Goal: Communication & Community: Ask a question

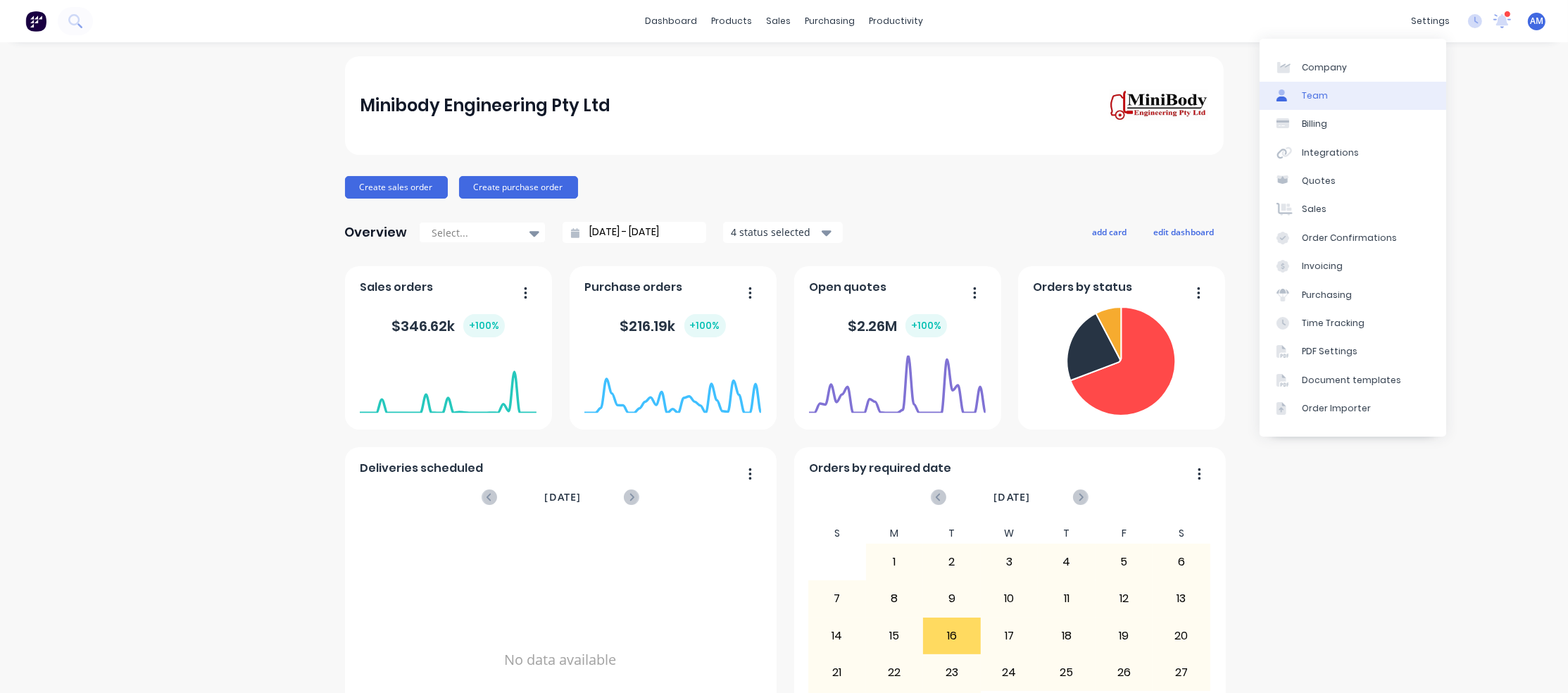
click at [1324, 99] on div "Team" at bounding box center [1314, 95] width 26 height 13
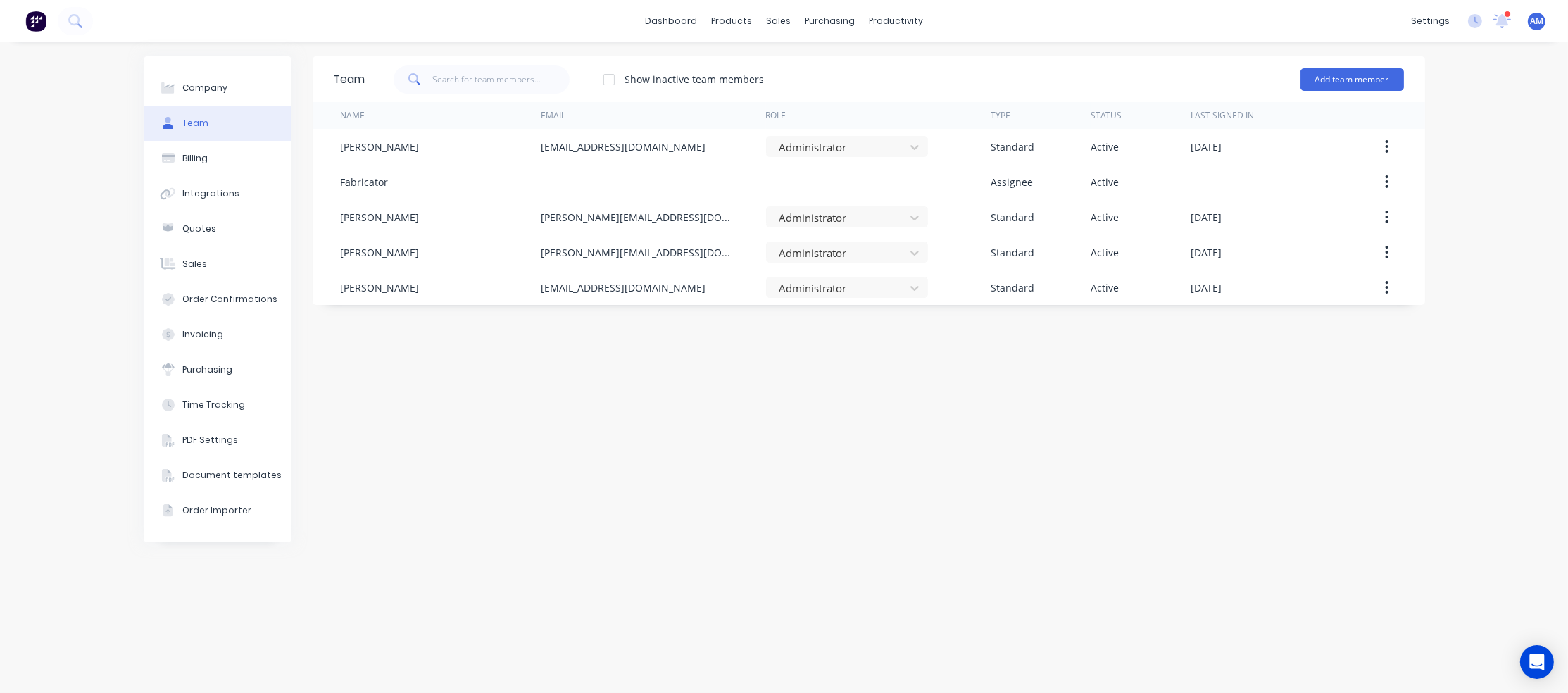
click at [610, 79] on div at bounding box center [609, 79] width 28 height 28
click at [609, 79] on div at bounding box center [609, 79] width 28 height 28
click at [1544, 664] on icon "Open Intercom Messenger" at bounding box center [1537, 662] width 18 height 18
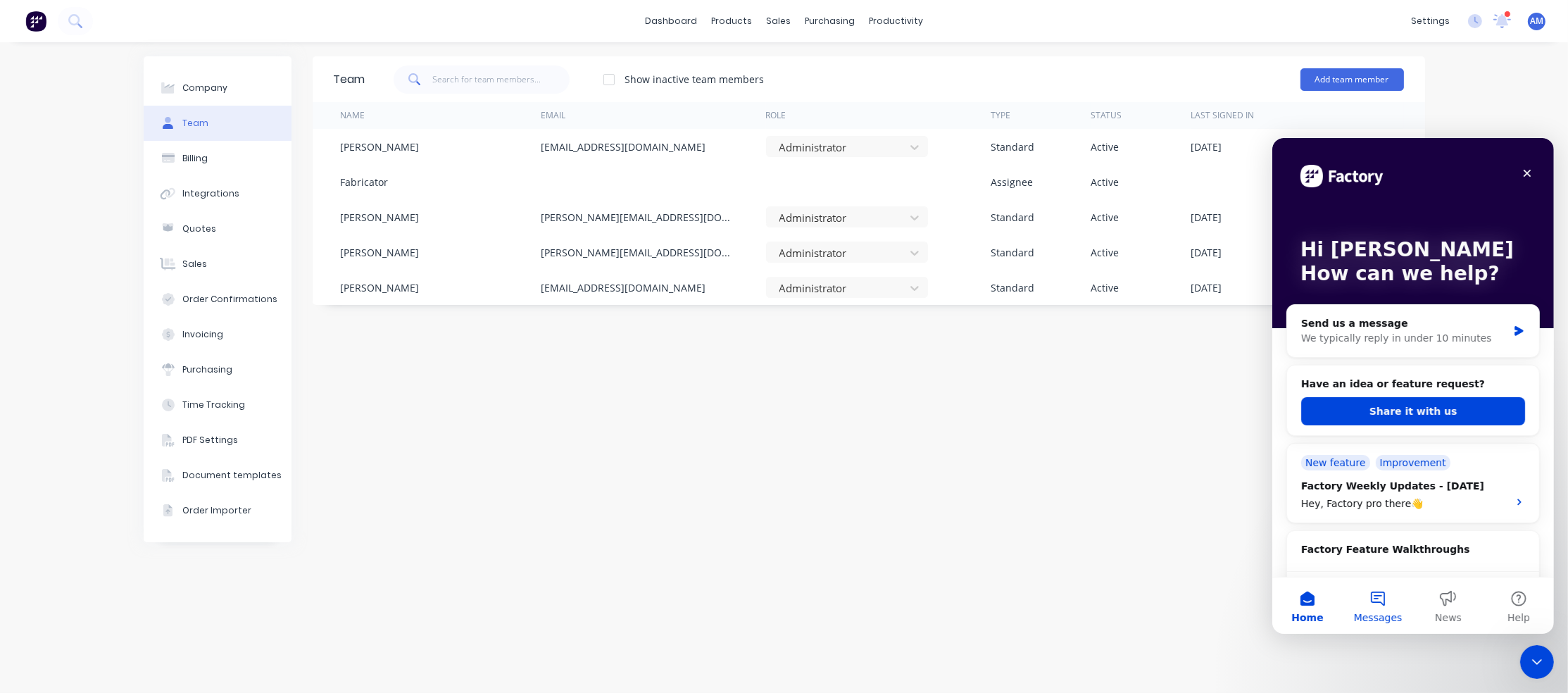
click at [1374, 602] on button "Messages" at bounding box center [1377, 604] width 70 height 56
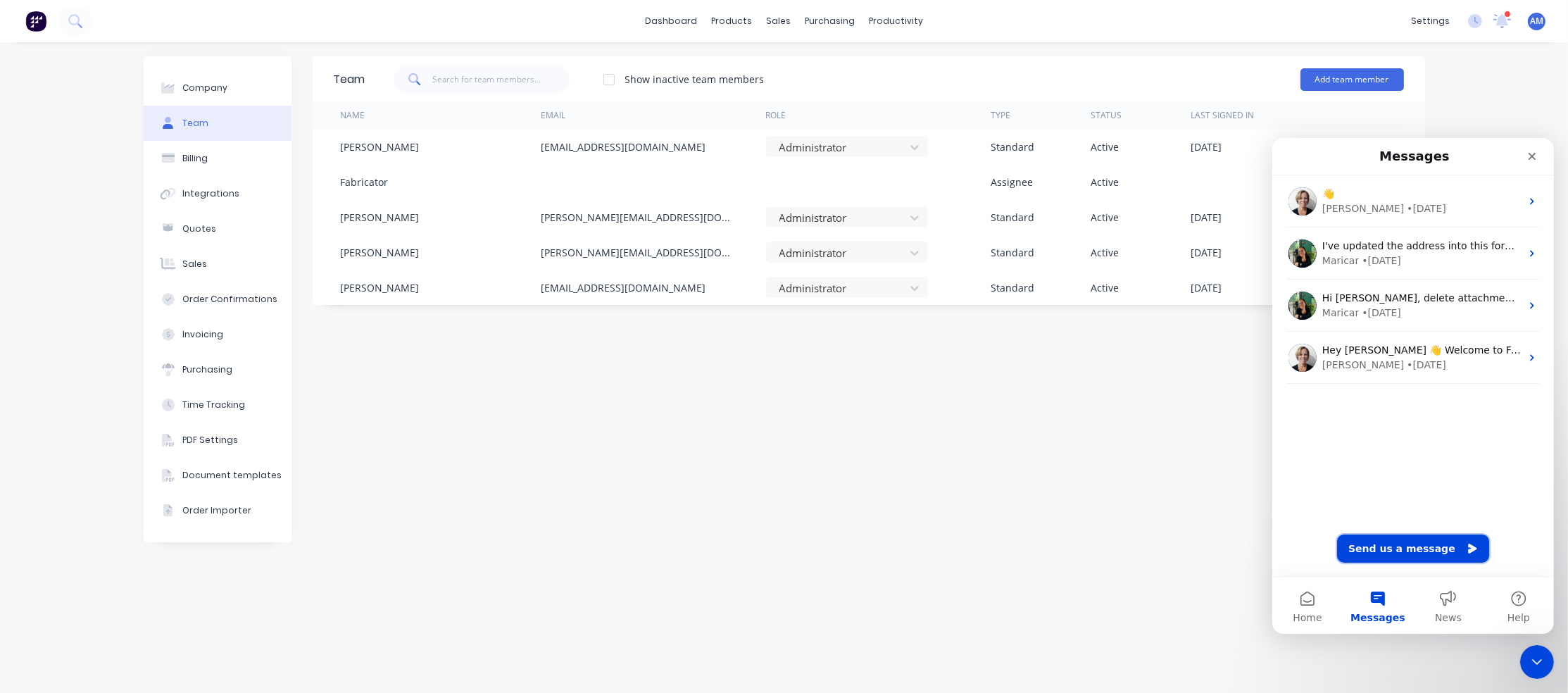
click at [1418, 545] on button "Send us a message" at bounding box center [1412, 548] width 152 height 28
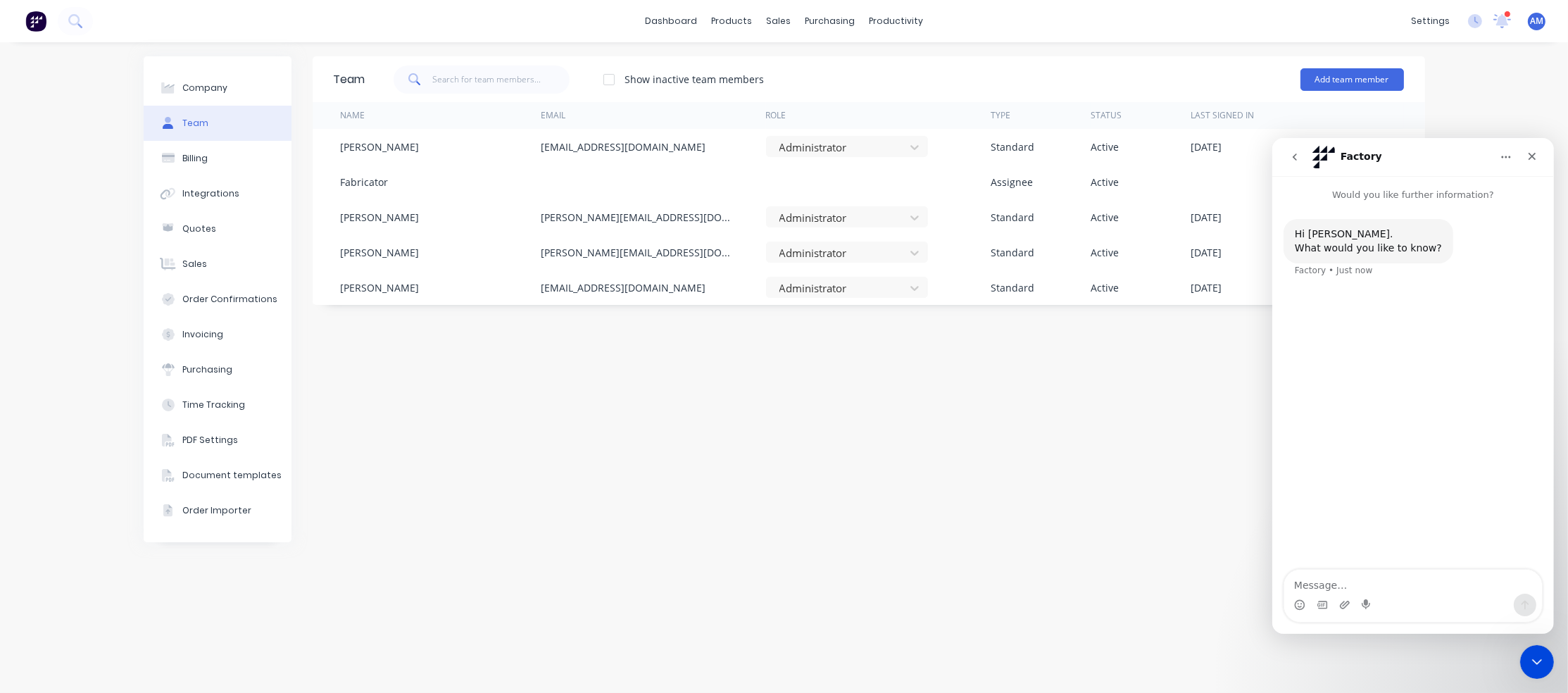
click at [1333, 579] on textarea "Message…" at bounding box center [1412, 581] width 257 height 24
click at [1324, 572] on textarea "Hi, we have had a staff member leave and I would like to disbale her user and a…" at bounding box center [1412, 567] width 257 height 52
type textarea "Hi, we have had a staff member leave and I would like to disable her user and a…"
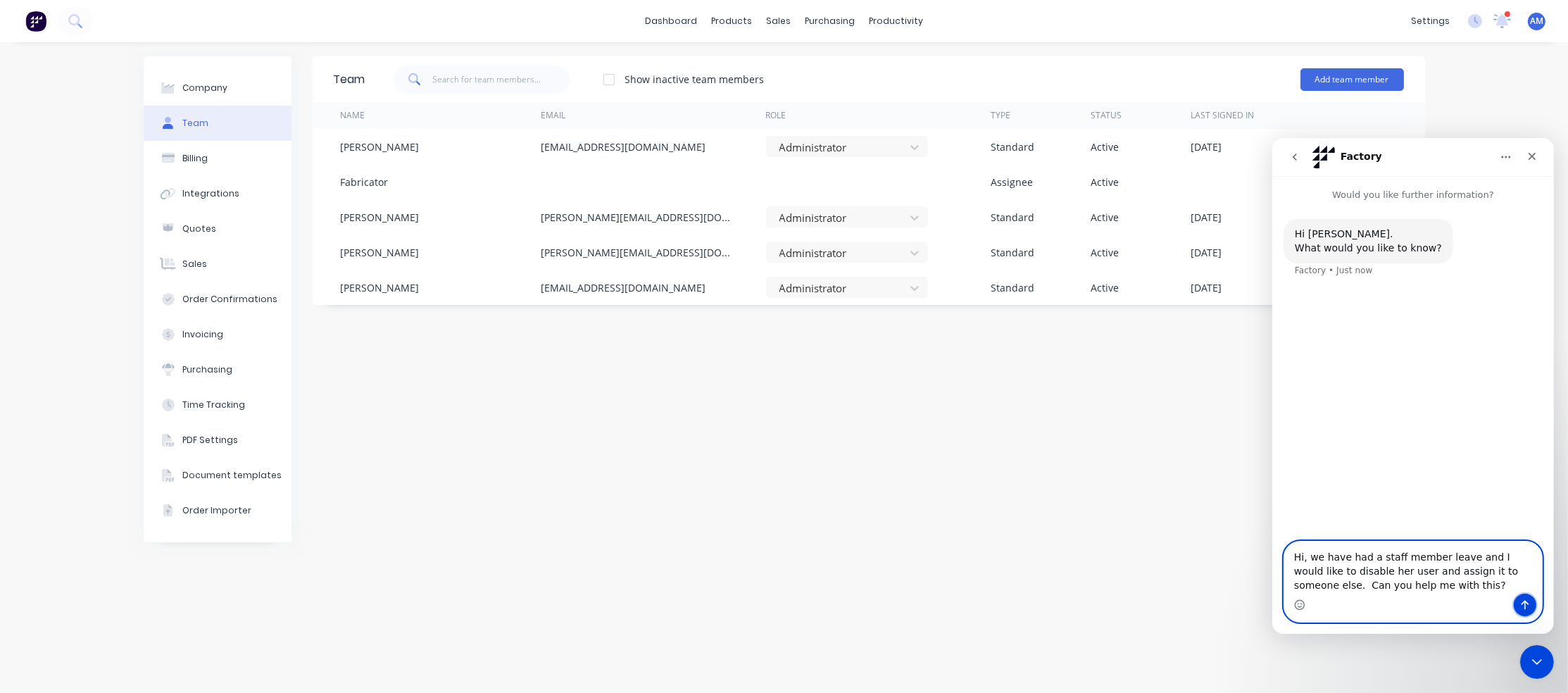
click at [1528, 604] on icon "Send a message…" at bounding box center [1524, 604] width 11 height 11
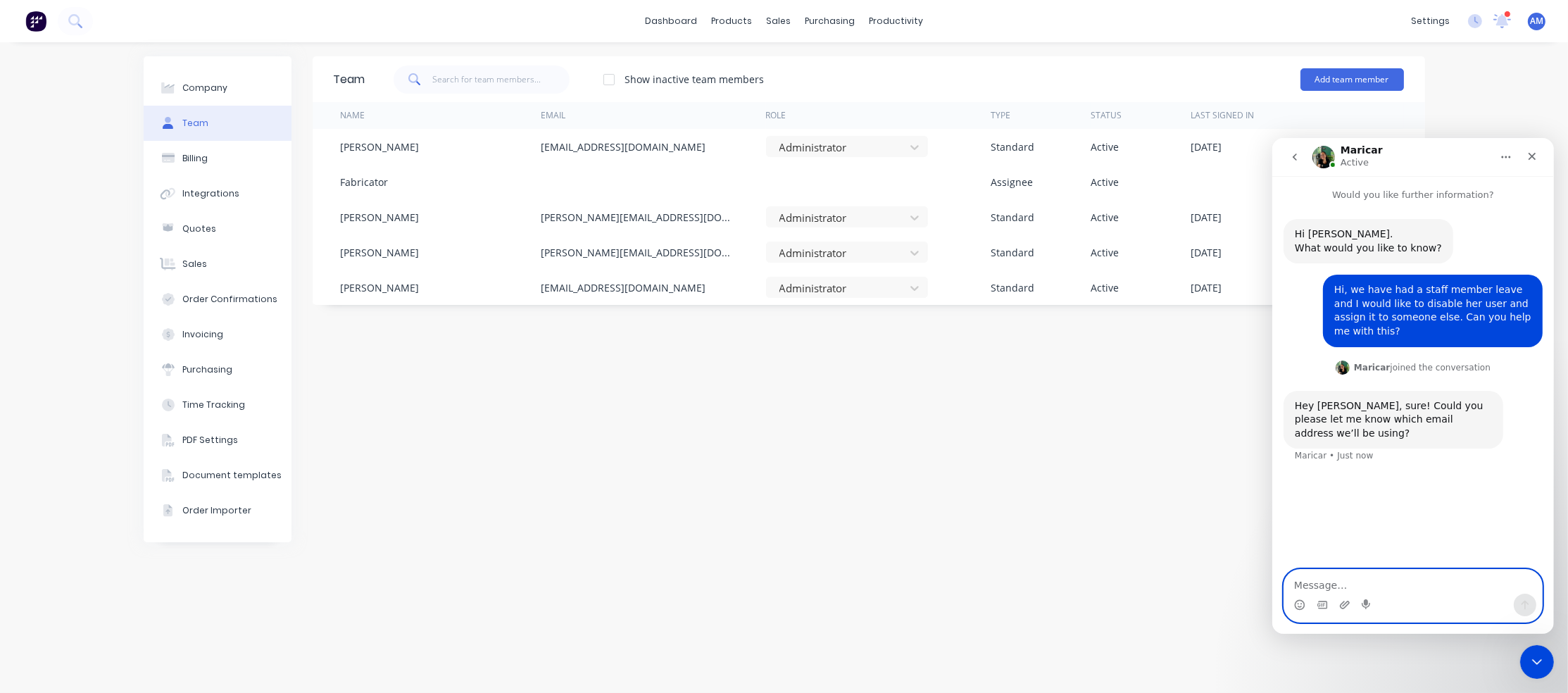
click at [1347, 584] on textarea "Message…" at bounding box center [1412, 581] width 257 height 24
type textarea "l"
type textarea "Thank you! [PERSON_NAME][EMAIL_ADDRESS][DOMAIN_NAME]"
click at [1523, 610] on icon "Send a message…" at bounding box center [1524, 604] width 11 height 11
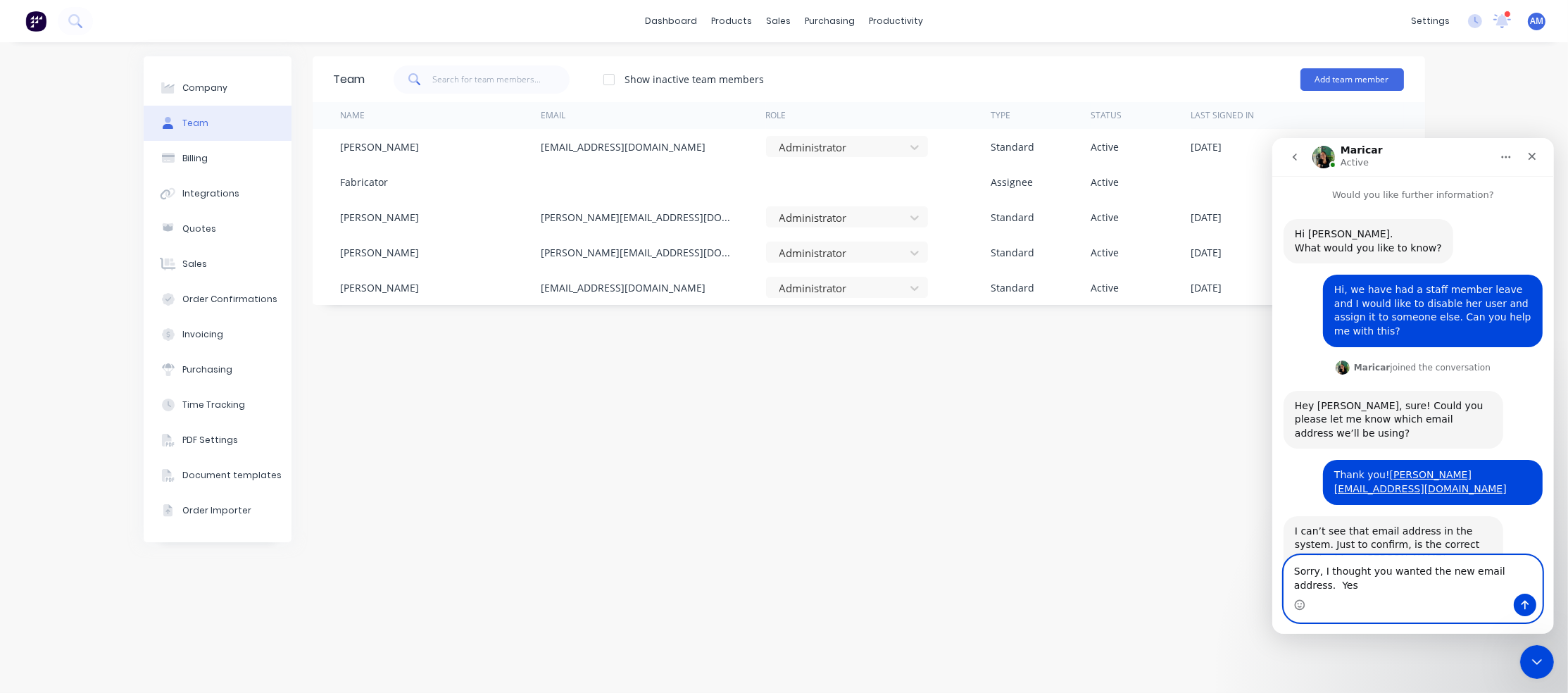
scroll to position [7, 0]
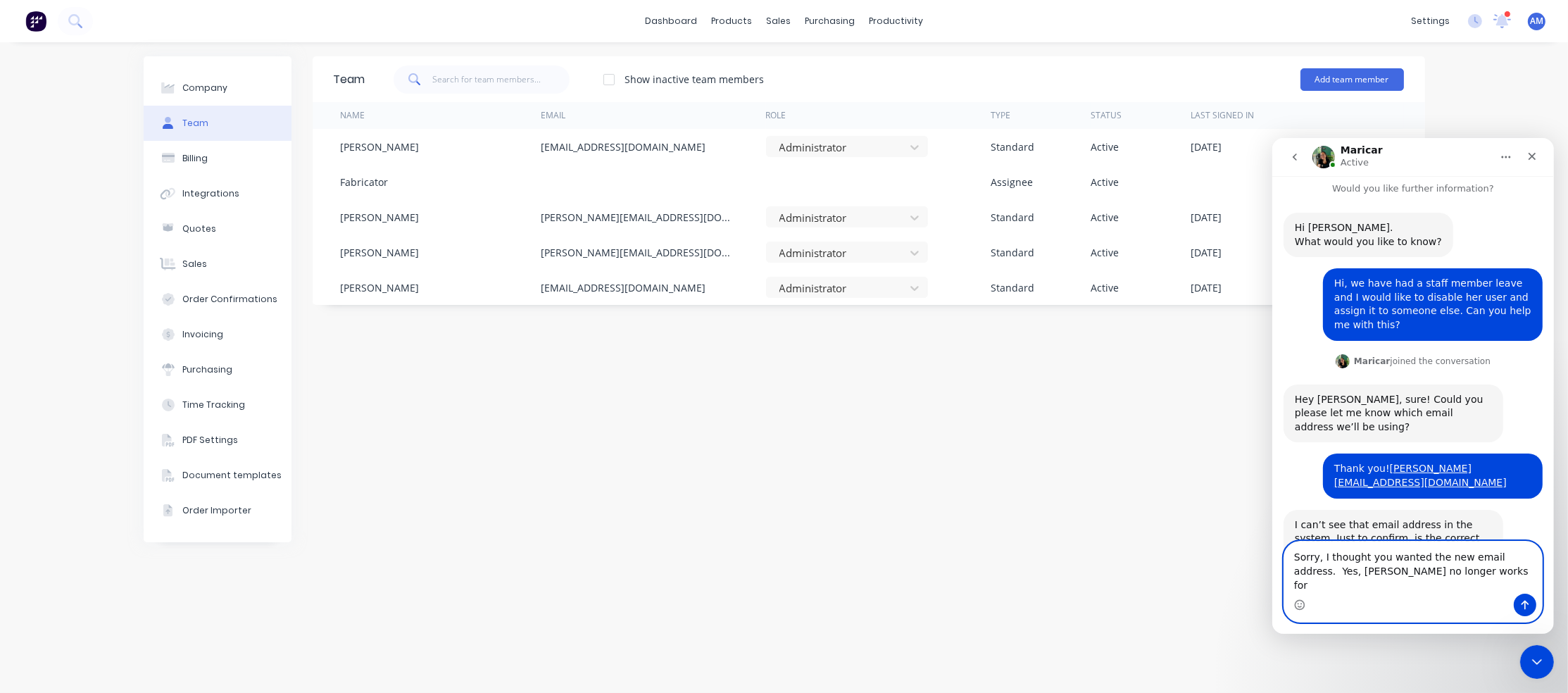
click at [1441, 577] on textarea "Sorry, I thought you wanted the new email address. Yes, [PERSON_NAME] no longer…" at bounding box center [1412, 567] width 257 height 52
click at [1439, 588] on textarea "Sorry, I thought you wanted the new email address. Yes, [PERSON_NAME] no longer…" at bounding box center [1412, 567] width 257 height 52
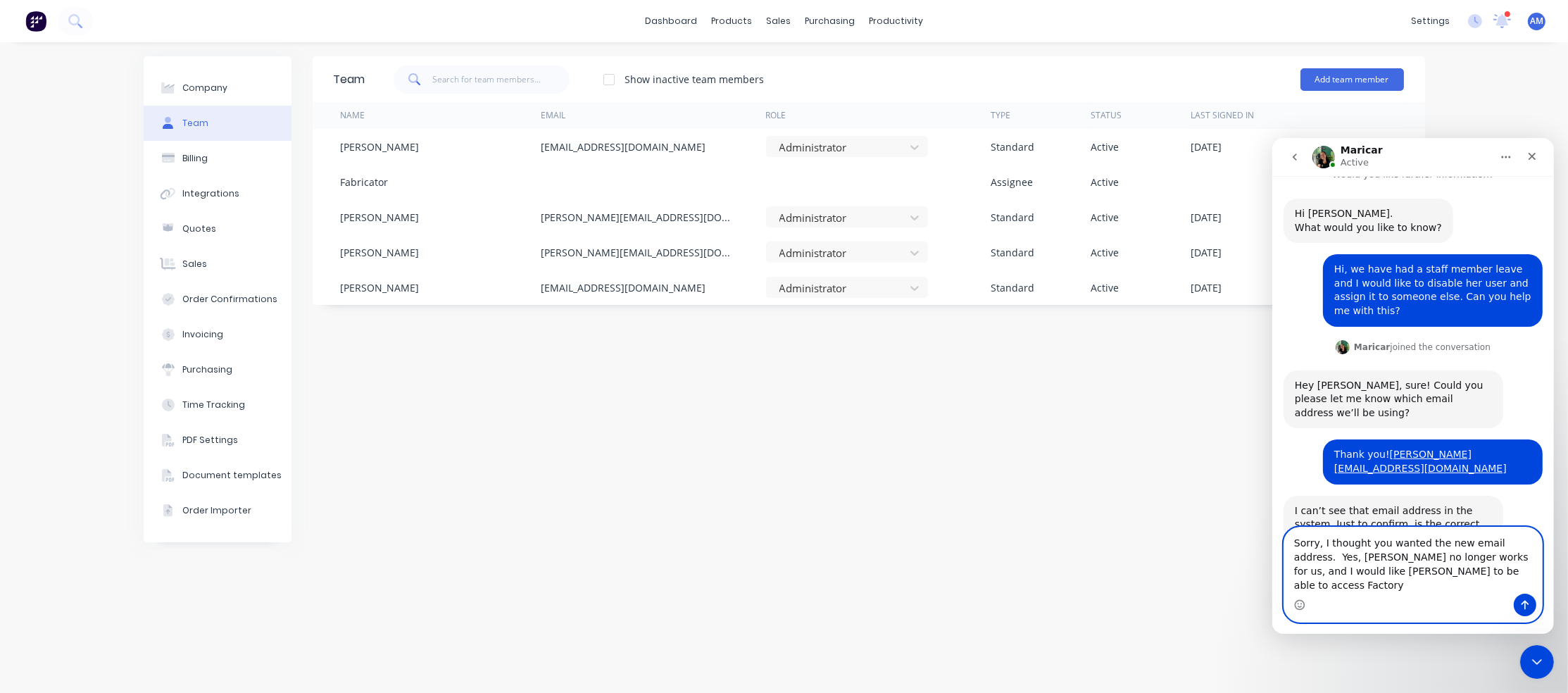
type textarea "Sorry, I thought you wanted the new email address. Yes, [PERSON_NAME] no longer…"
click at [1530, 603] on button "Send a message…" at bounding box center [1524, 604] width 23 height 23
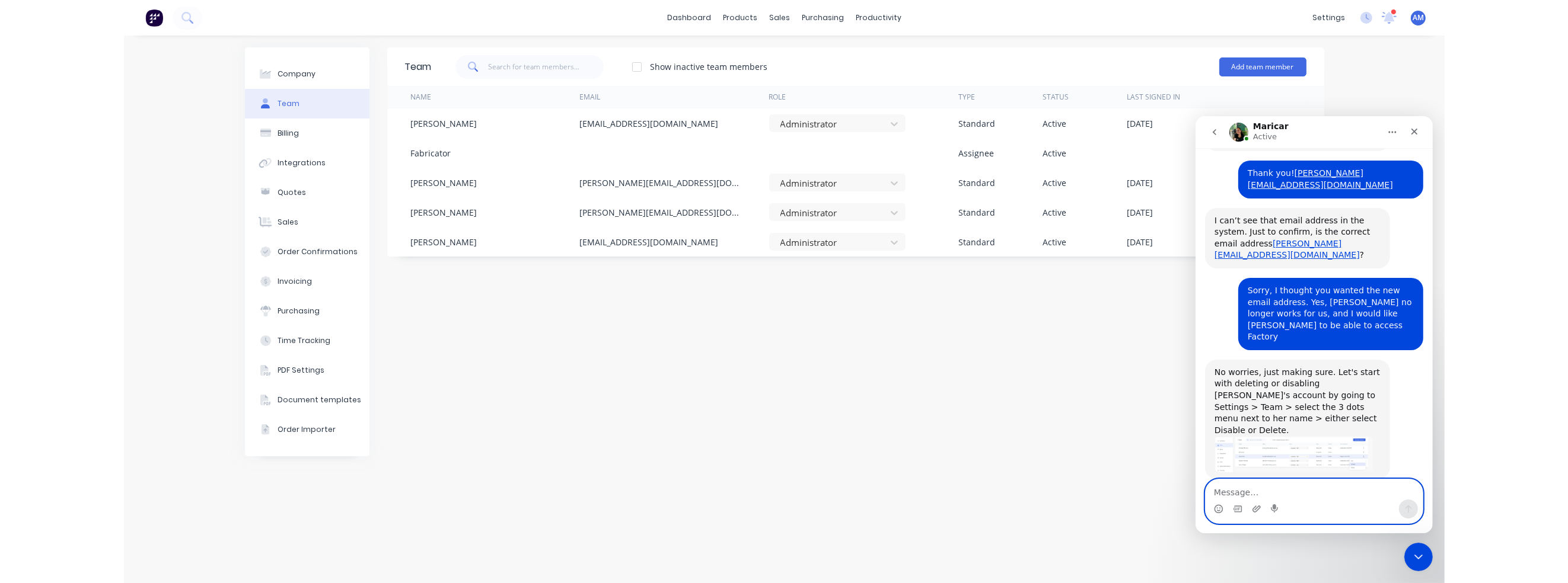
scroll to position [227, 0]
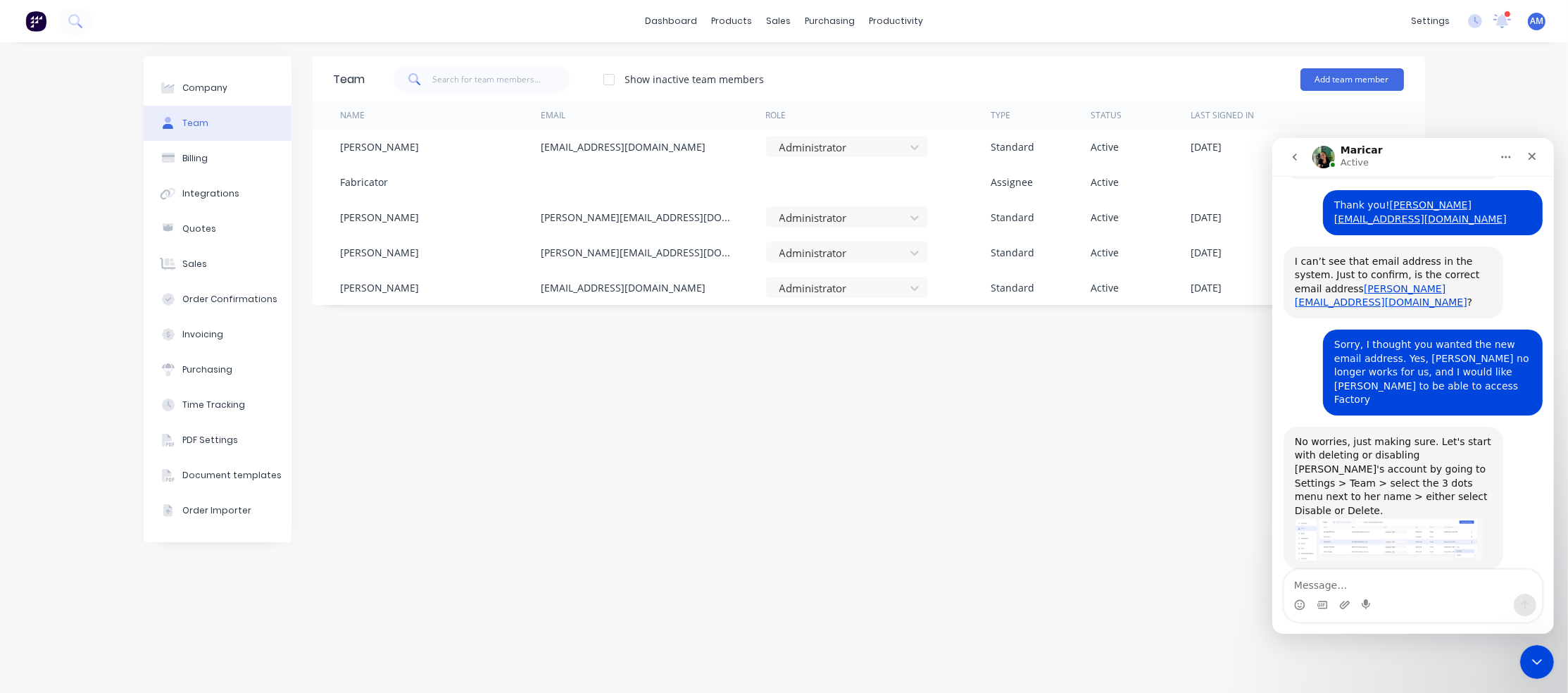
click at [893, 84] on div "Show inactive team members Add team member" at bounding box center [884, 79] width 1038 height 43
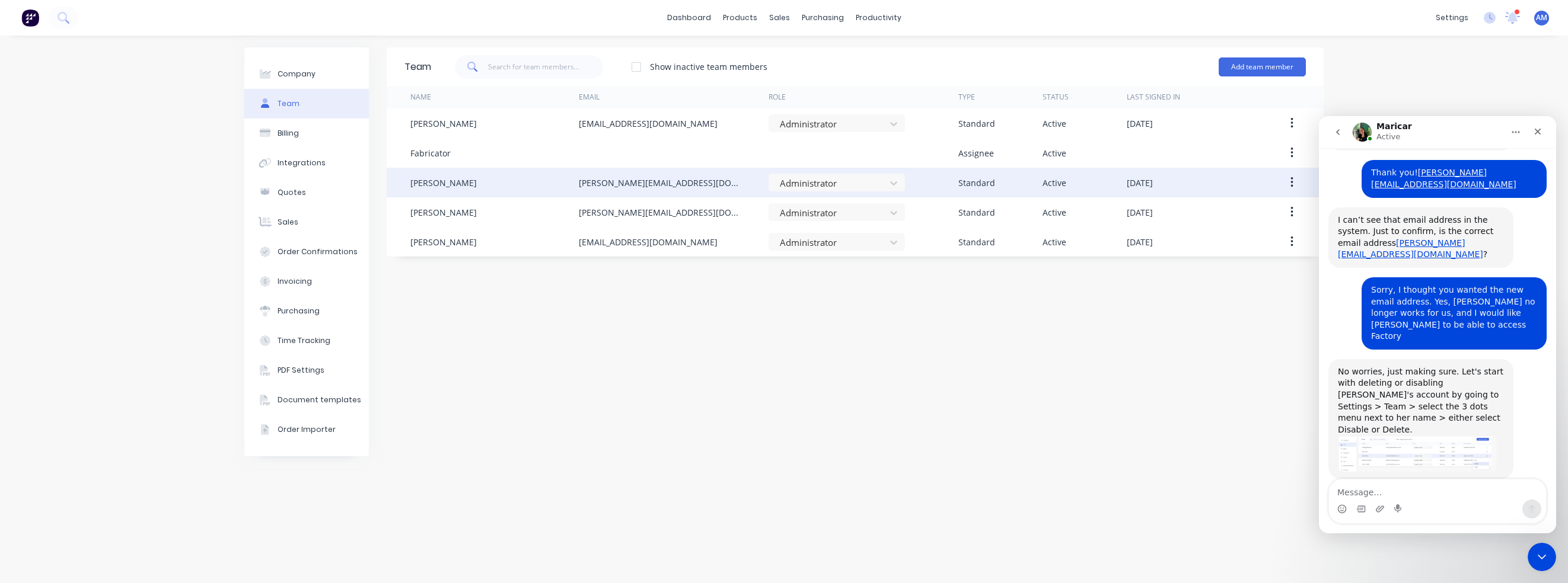
click at [1293, 184] on icon "button" at bounding box center [1292, 182] width 3 height 13
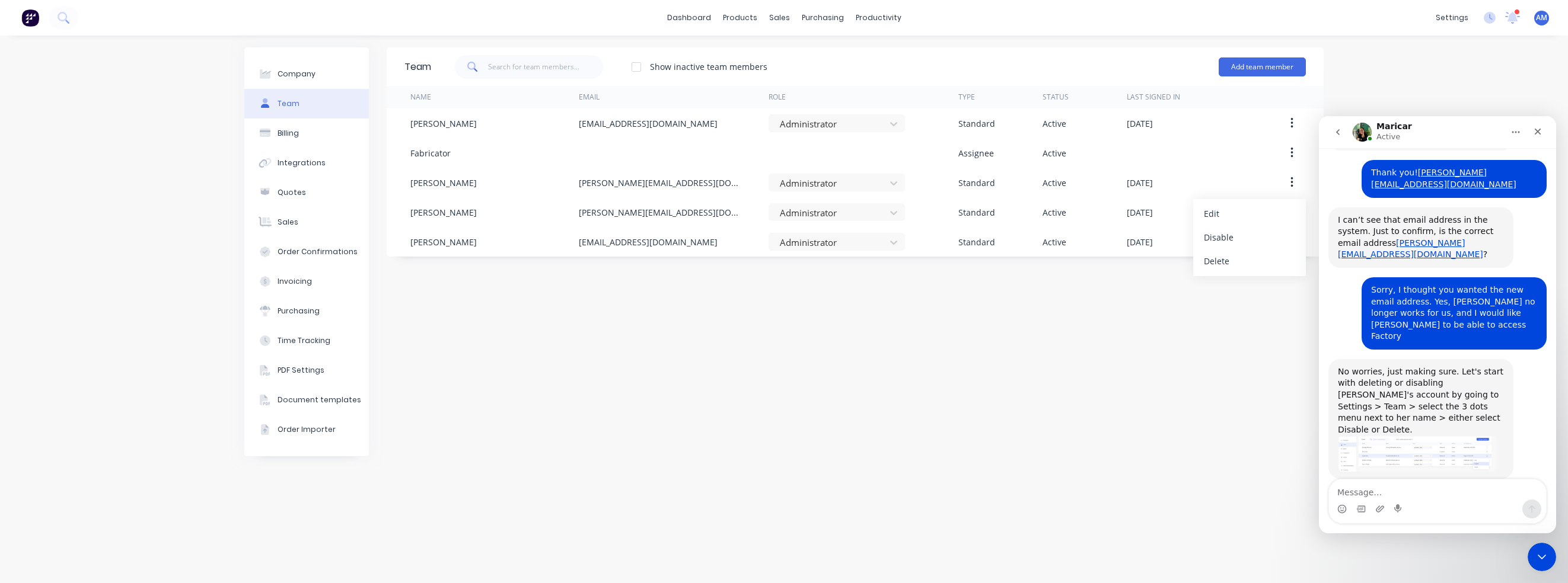
click at [1320, 499] on div "Intercom messenger" at bounding box center [1360, 508] width 9 height 19
click at [1320, 496] on textarea "Message…" at bounding box center [1438, 489] width 217 height 20
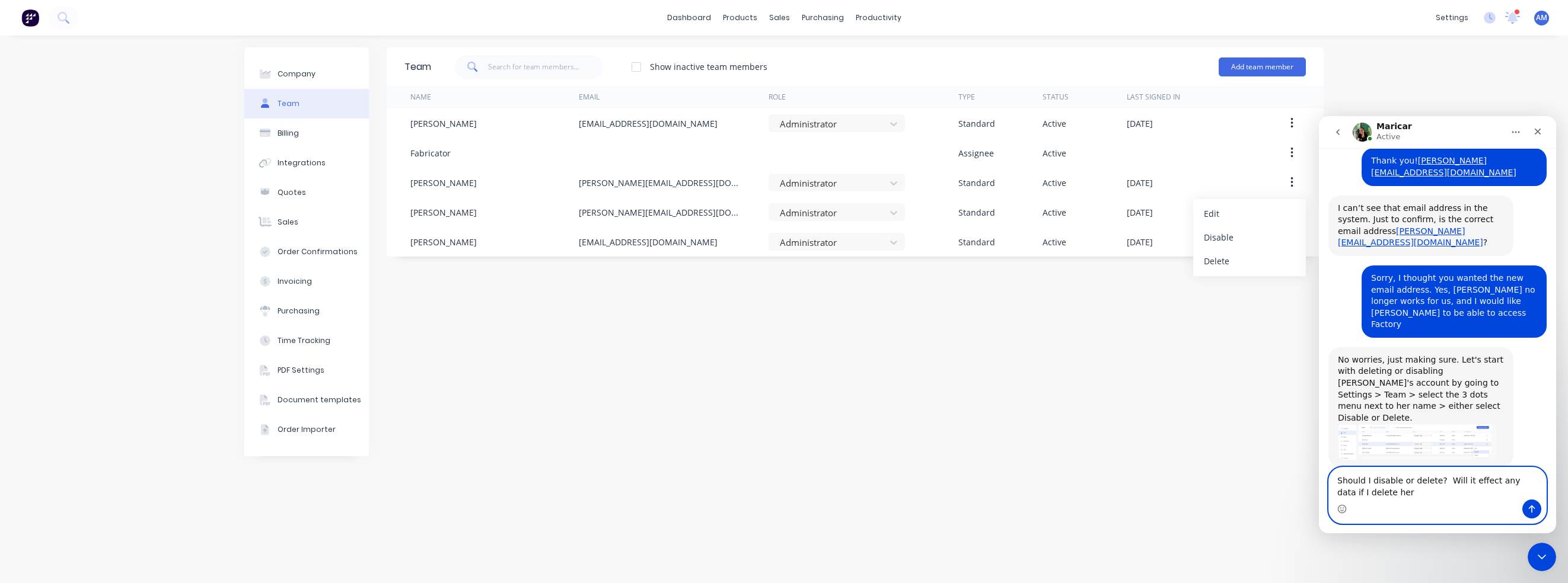
type textarea "Should I disable or delete? Will it effect any data if I delete her?"
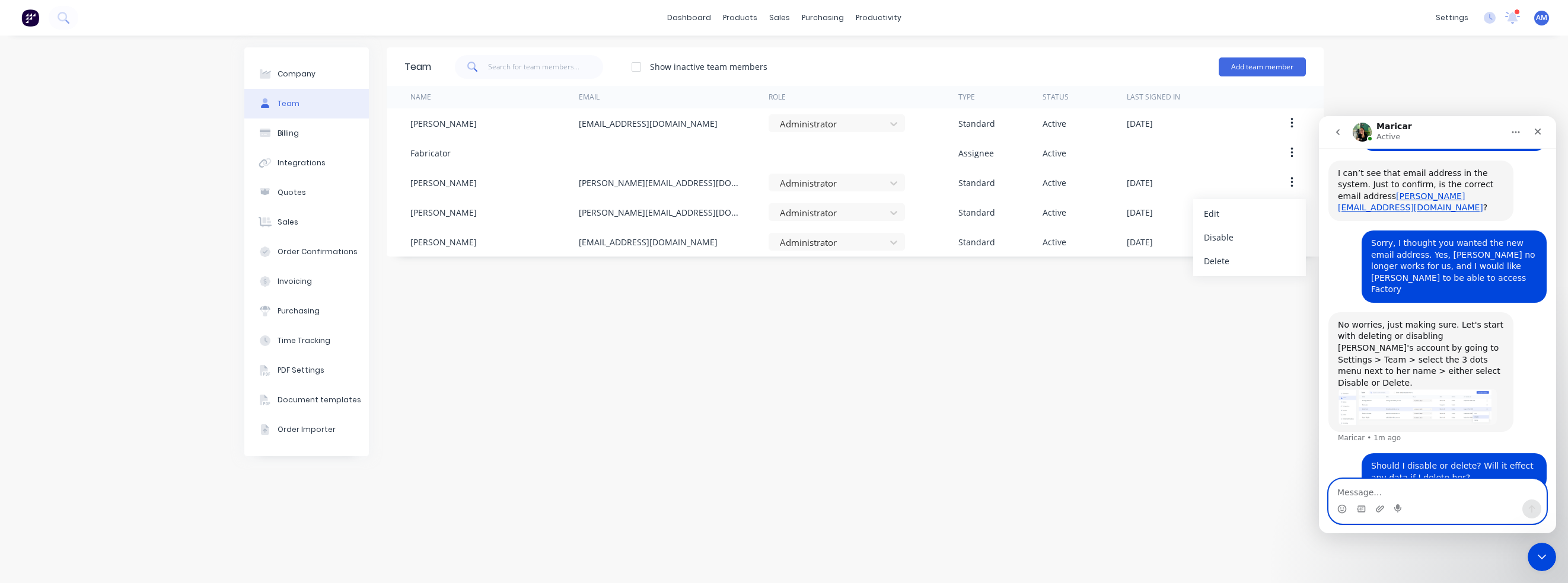
scroll to position [228, 0]
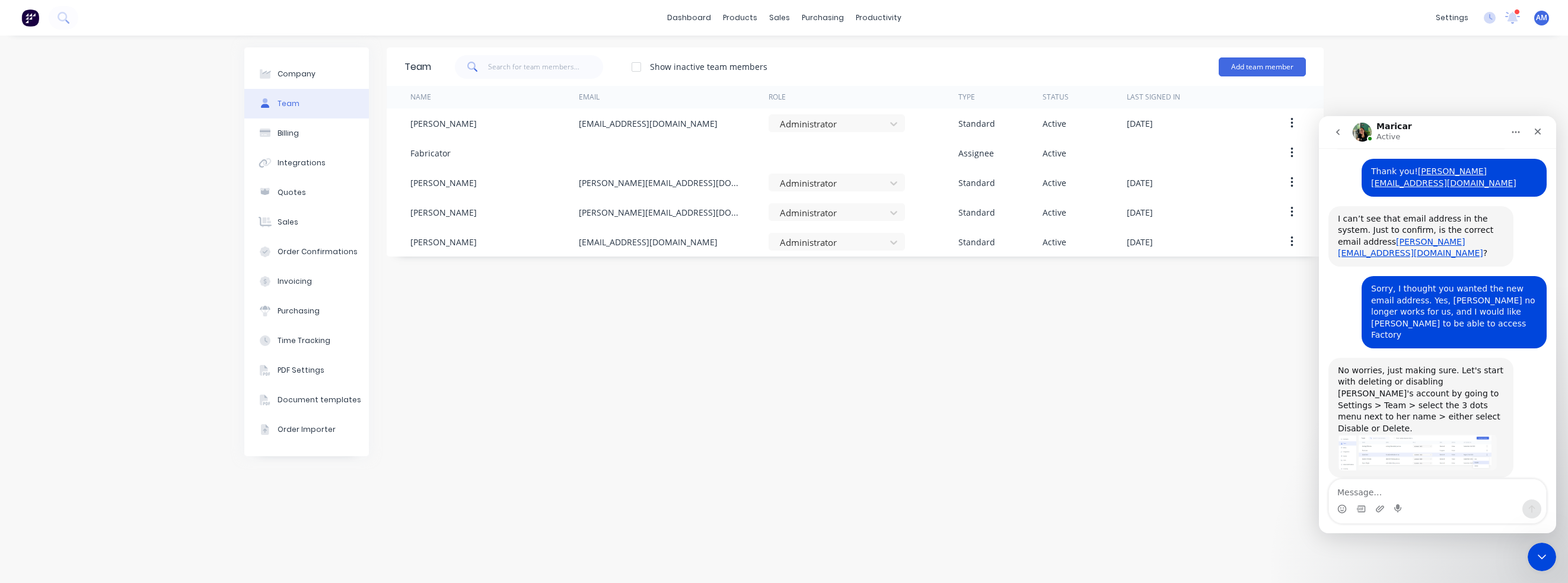
click at [567, 343] on div "Team Show inactive team members Add team member Name Email Role Type Status Las…" at bounding box center [854, 309] width 937 height 524
click at [1099, 369] on div "Team Show inactive team members Add team member Name Email Role Type Status Las…" at bounding box center [854, 309] width 937 height 524
click at [1320, 497] on textarea "Message…" at bounding box center [1438, 489] width 217 height 20
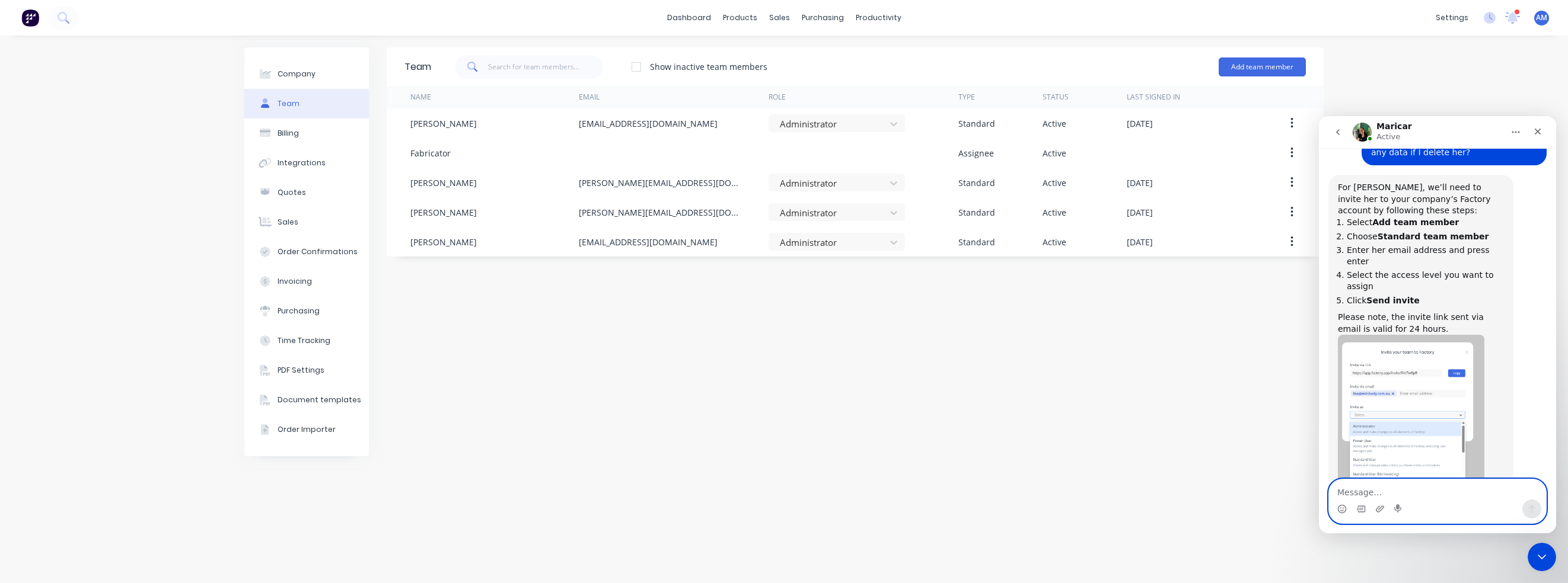
scroll to position [592, 0]
click at [1320, 492] on textarea "Message…" at bounding box center [1438, 489] width 217 height 20
type textarea "Ok, thank you!"
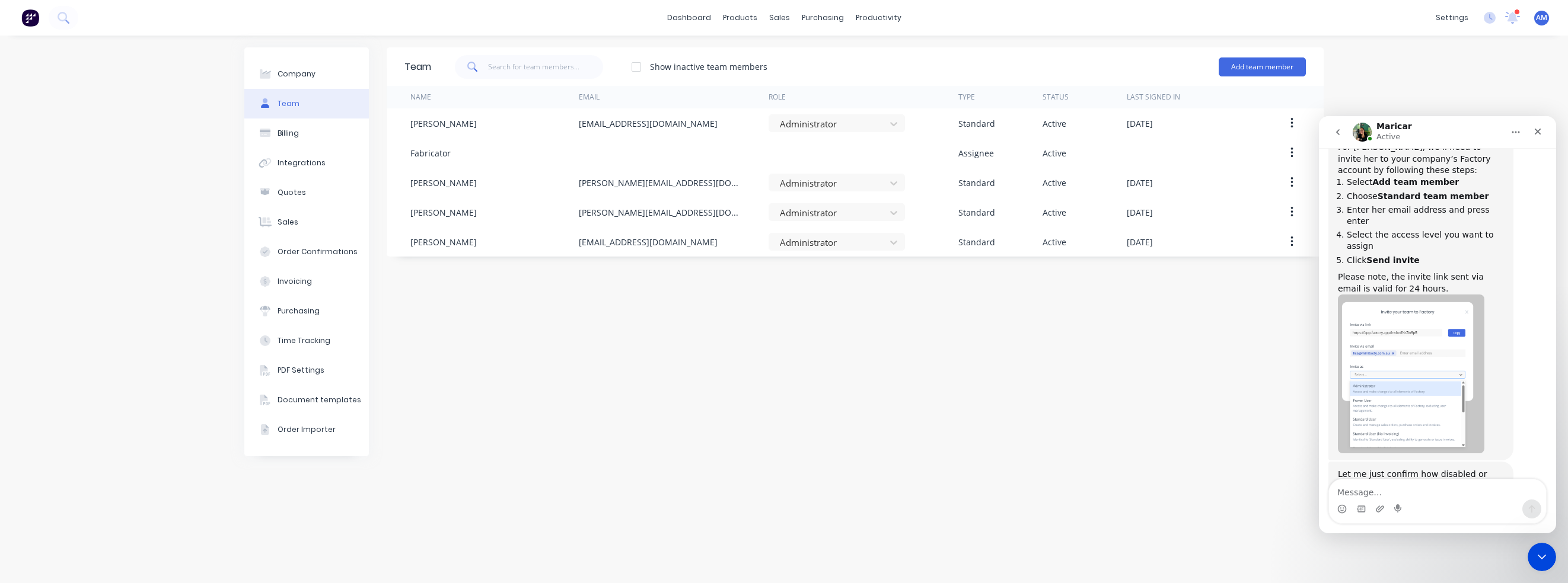
click at [809, 338] on div "Team Show inactive team members Add team member Name Email Role Type Status Las…" at bounding box center [854, 309] width 937 height 524
